Goal: Task Accomplishment & Management: Manage account settings

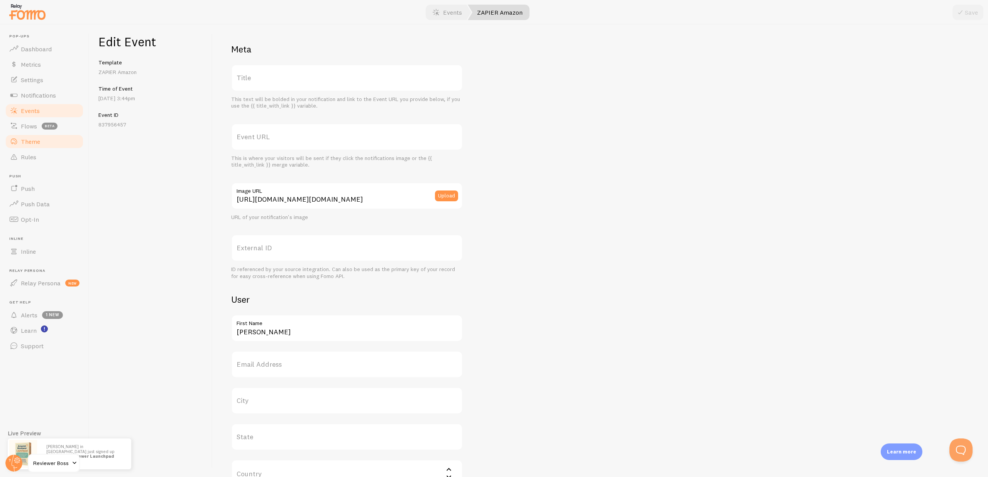
click at [30, 142] on span "Theme" at bounding box center [30, 142] width 19 height 8
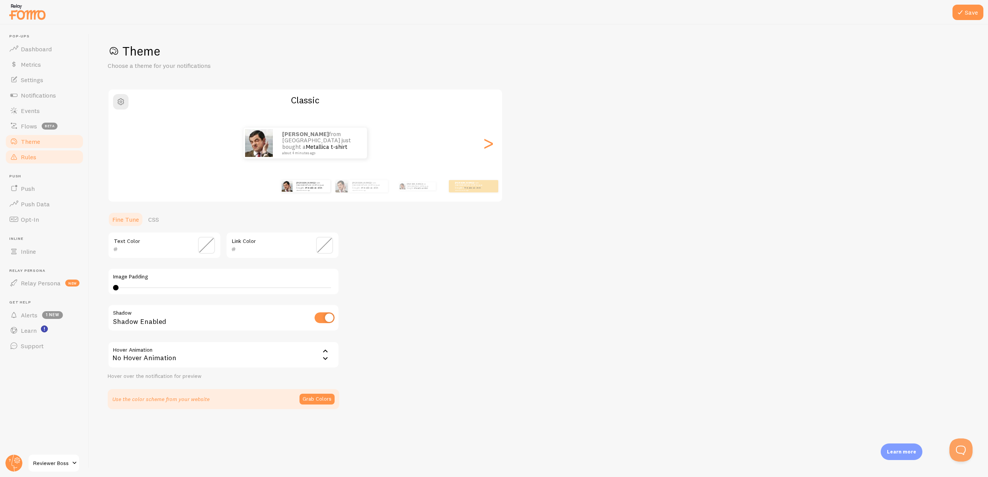
click at [30, 157] on span "Rules" at bounding box center [28, 157] width 15 height 8
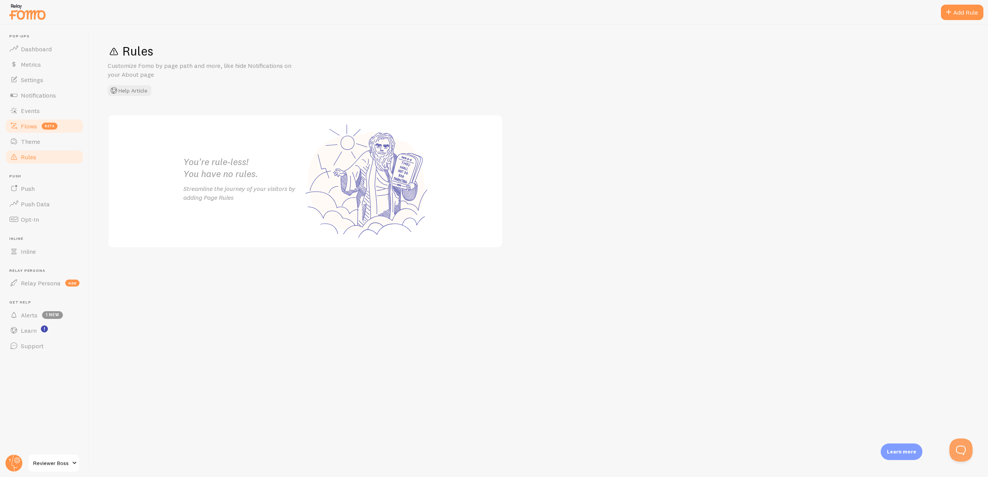
click at [31, 128] on span "Flows" at bounding box center [29, 126] width 16 height 8
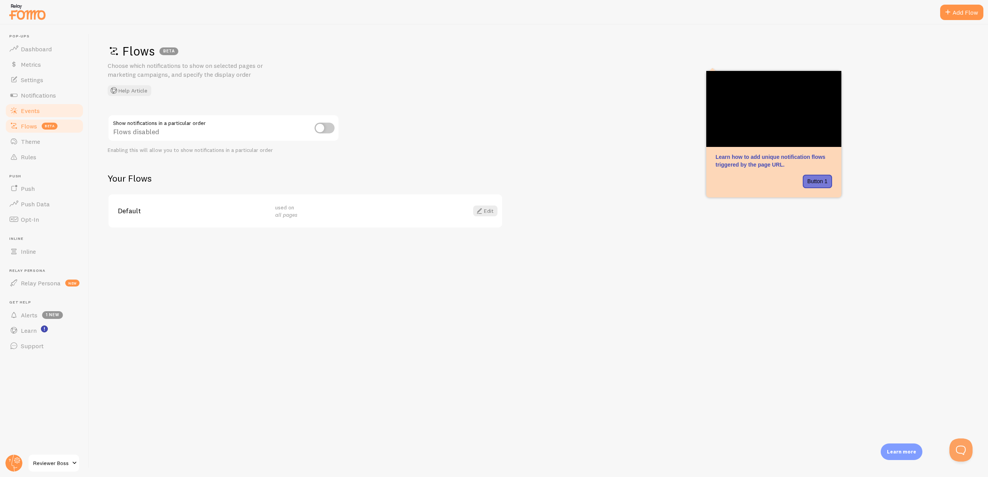
click at [31, 111] on span "Events" at bounding box center [30, 111] width 19 height 8
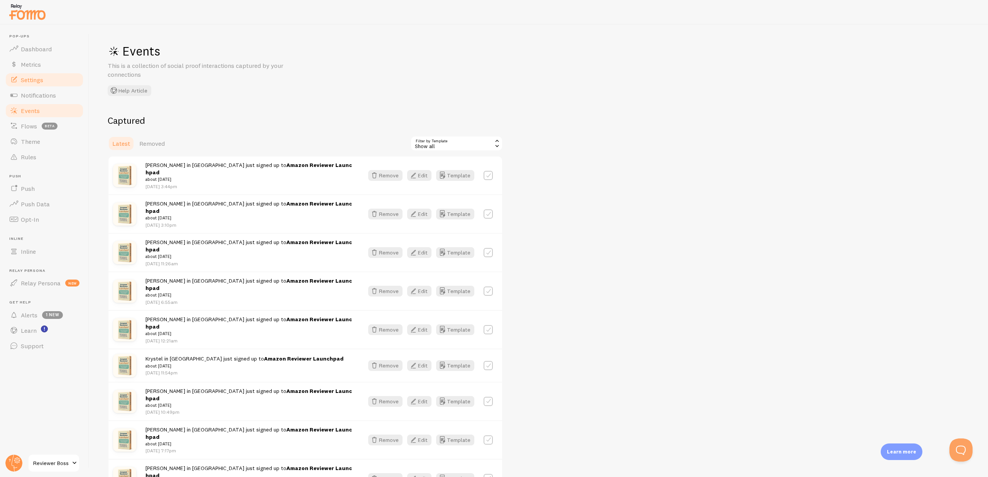
click at [30, 83] on span "Settings" at bounding box center [32, 80] width 22 height 8
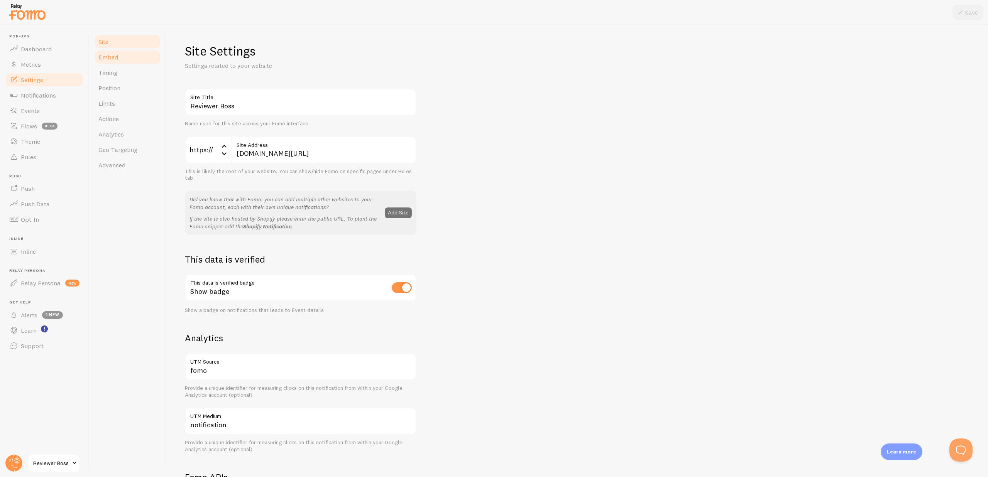
click at [112, 59] on span "Embed" at bounding box center [108, 57] width 20 height 8
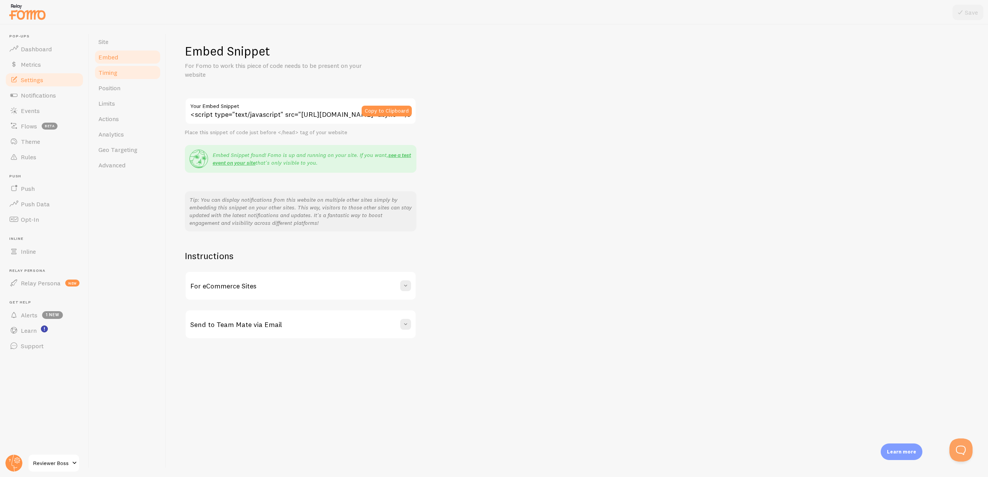
click at [113, 73] on span "Timing" at bounding box center [107, 73] width 19 height 8
